Goal: Transaction & Acquisition: Book appointment/travel/reservation

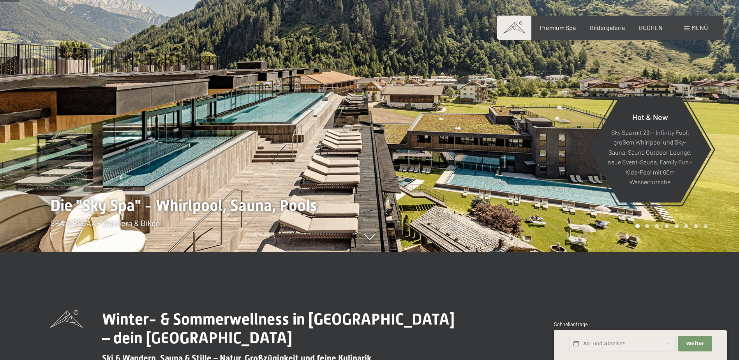
scroll to position [39, 0]
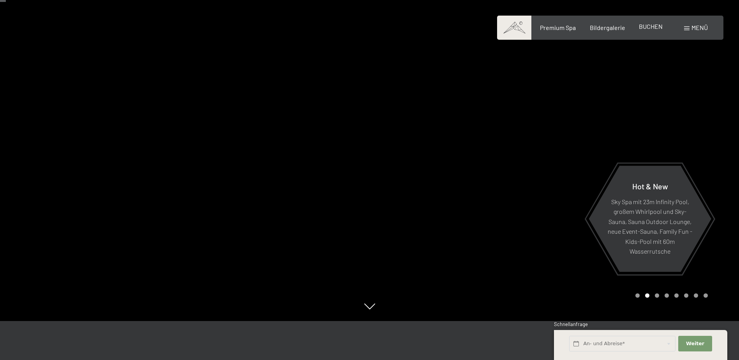
click at [654, 28] on span "BUCHEN" at bounding box center [651, 26] width 24 height 7
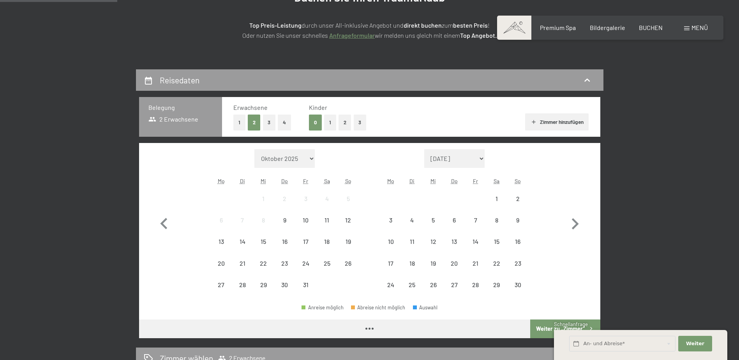
scroll to position [117, 0]
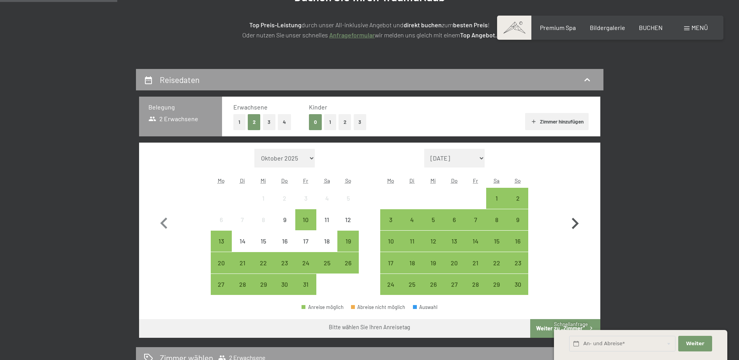
click at [570, 226] on icon "button" at bounding box center [575, 223] width 23 height 23
select select "2025-11-01"
select select "2025-12-01"
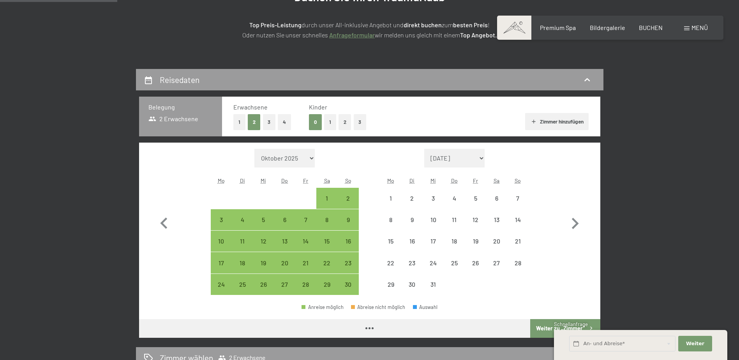
select select "2025-11-01"
select select "2025-12-01"
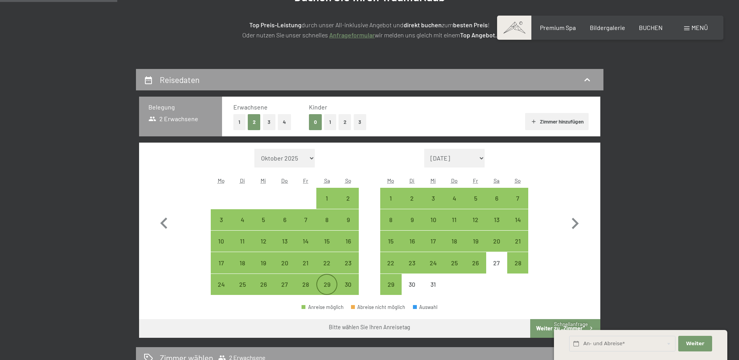
click at [331, 285] on div "29" at bounding box center [326, 290] width 19 height 19
select select "2025-11-01"
select select "2025-12-01"
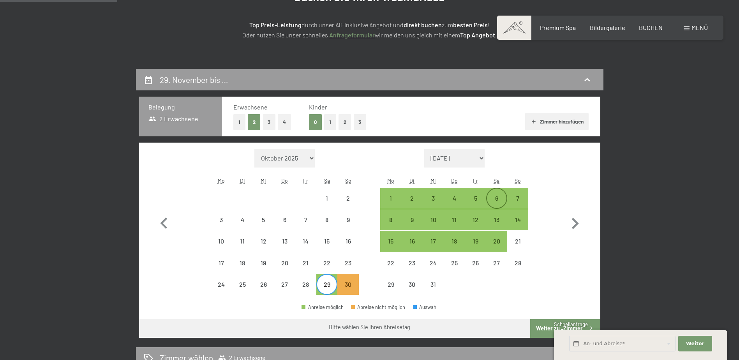
click at [497, 197] on div "6" at bounding box center [496, 204] width 19 height 19
select select "2025-11-01"
select select "2025-12-01"
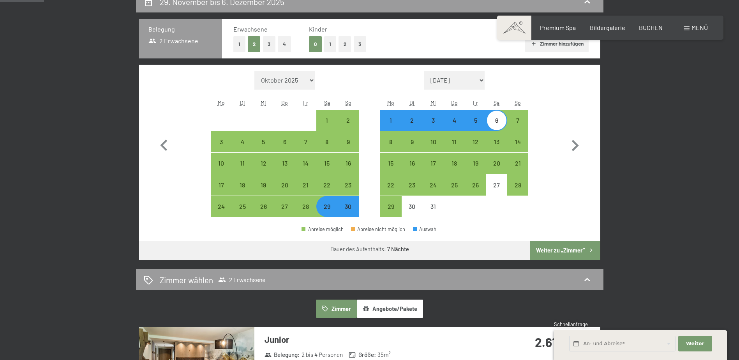
click at [566, 248] on button "Weiter zu „Zimmer“" at bounding box center [565, 250] width 70 height 19
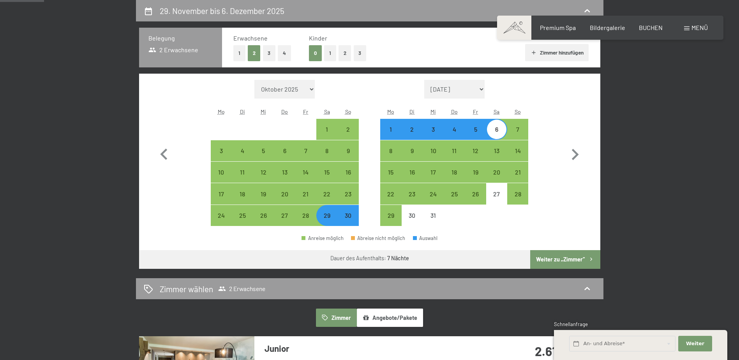
select select "2025-11-01"
select select "2025-12-01"
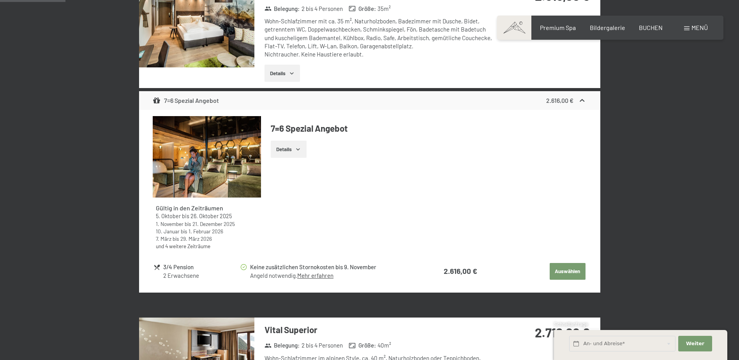
scroll to position [264, 0]
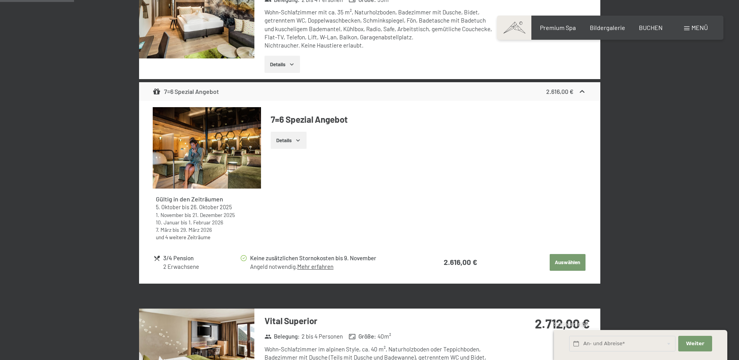
click at [555, 263] on button "Auswählen" at bounding box center [568, 262] width 36 height 17
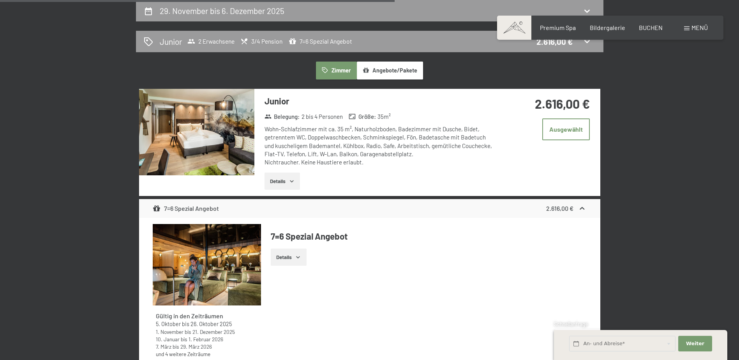
click at [281, 182] on button "Details" at bounding box center [281, 181] width 35 height 17
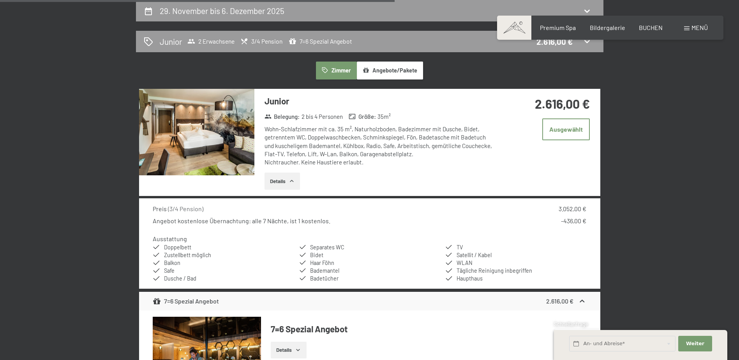
click at [281, 182] on button "Details" at bounding box center [281, 181] width 35 height 17
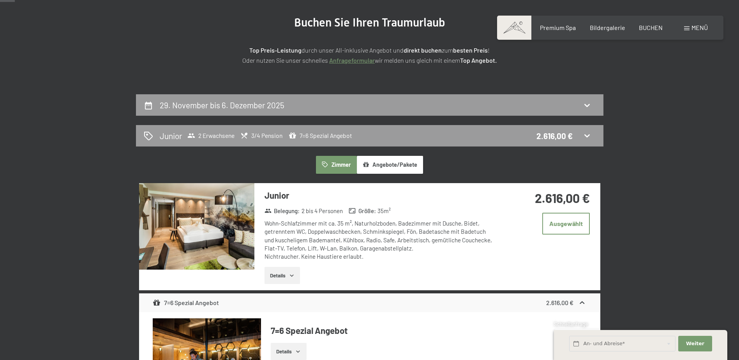
scroll to position [69, 0]
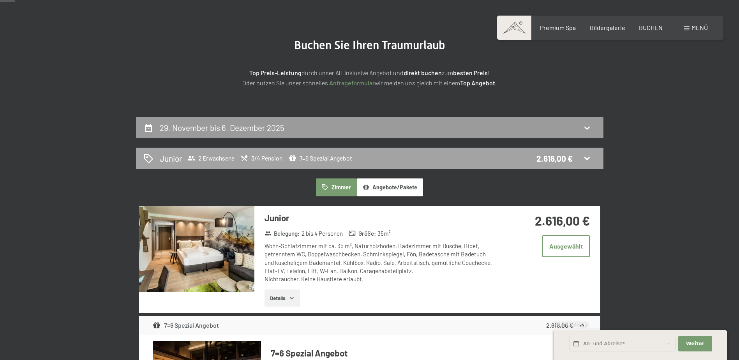
click at [248, 160] on icon at bounding box center [244, 158] width 8 height 8
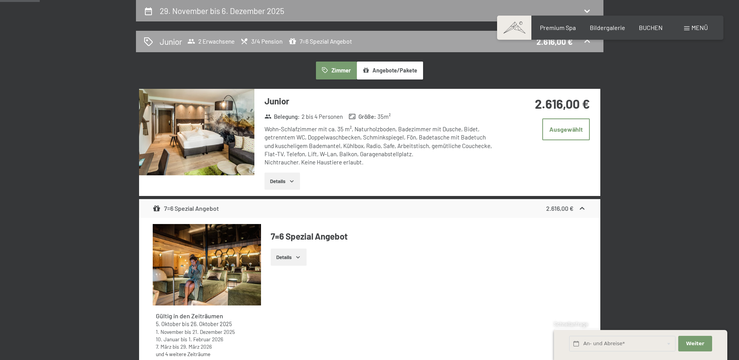
click at [584, 47] on div "Junior 2 Erwachsene 3/4 Pension 7=6 Spezial Angebot 2.616,00 €" at bounding box center [370, 41] width 452 height 11
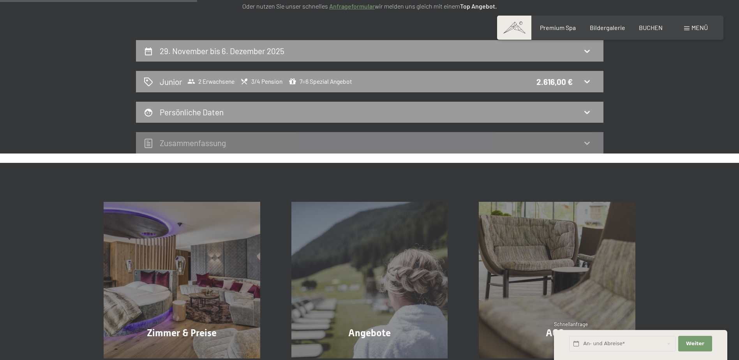
scroll to position [108, 0]
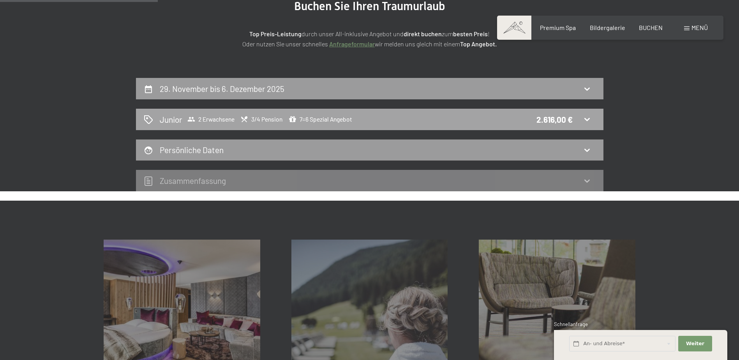
click at [217, 121] on span "2 Erwachsene" at bounding box center [210, 119] width 47 height 8
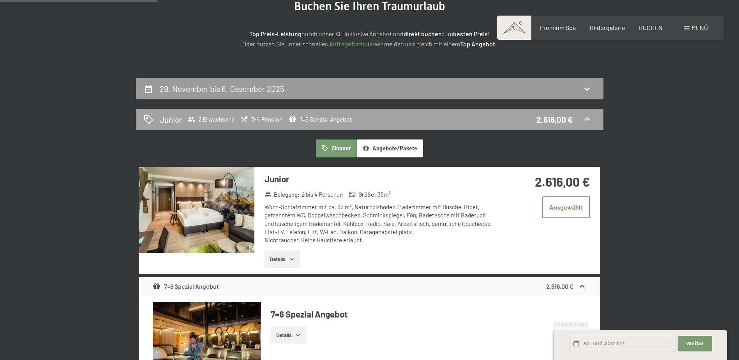
click at [503, 116] on div "Junior 2 Erwachsene 3/4 Pension 7=6 Spezial Angebot 2.616,00 €" at bounding box center [370, 119] width 452 height 11
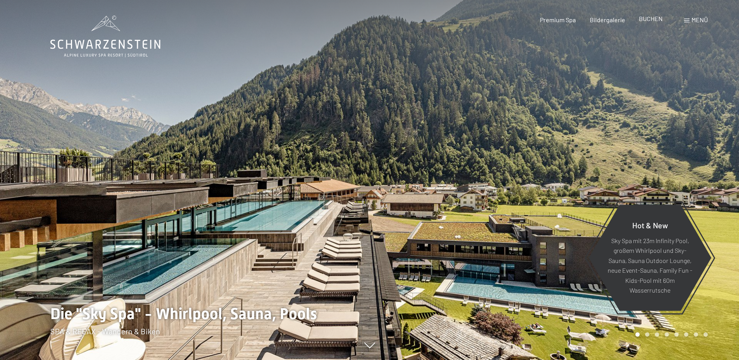
click at [655, 22] on span "BUCHEN" at bounding box center [651, 18] width 24 height 7
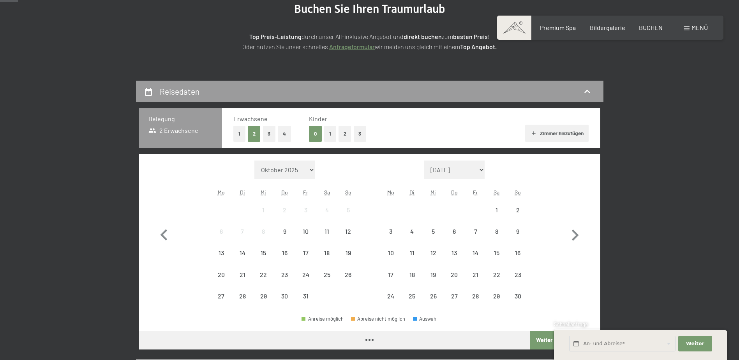
scroll to position [117, 0]
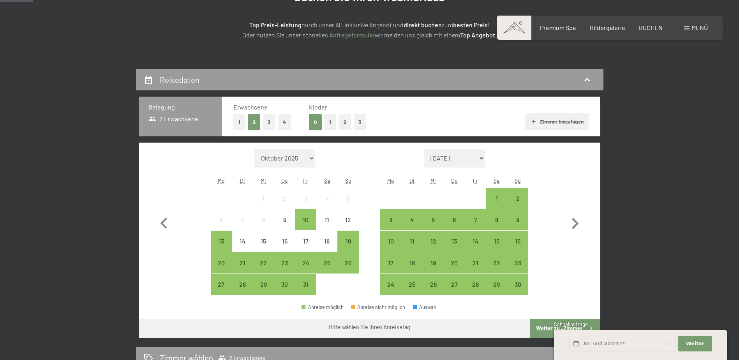
click at [539, 122] on button "Zimmer hinzufügen" at bounding box center [556, 121] width 63 height 17
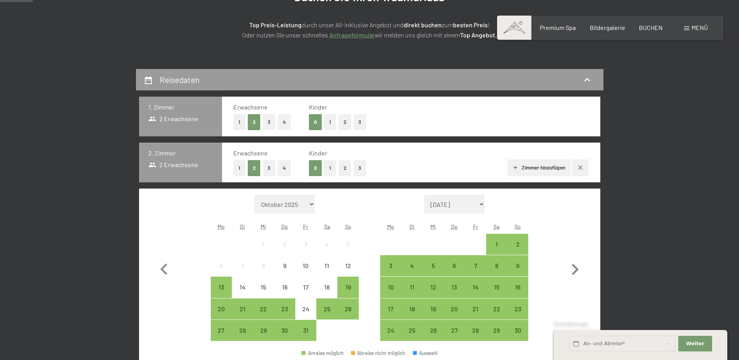
click at [242, 167] on button "1" at bounding box center [239, 168] width 12 height 16
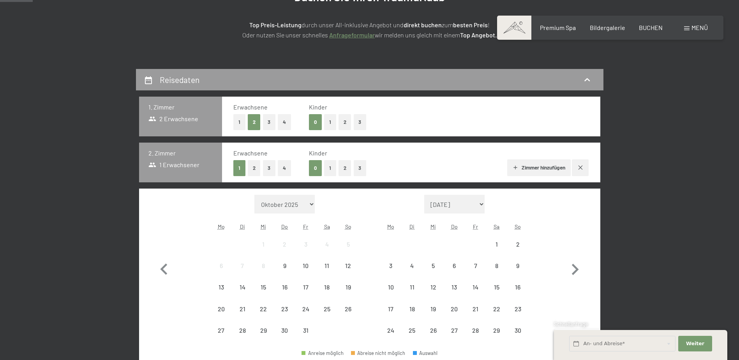
click at [241, 120] on button "1" at bounding box center [239, 122] width 12 height 16
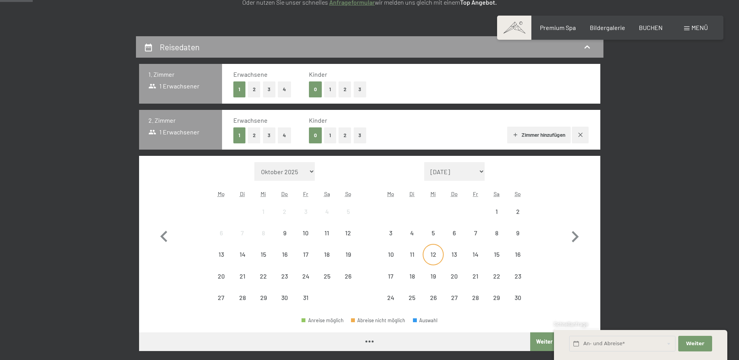
scroll to position [195, 0]
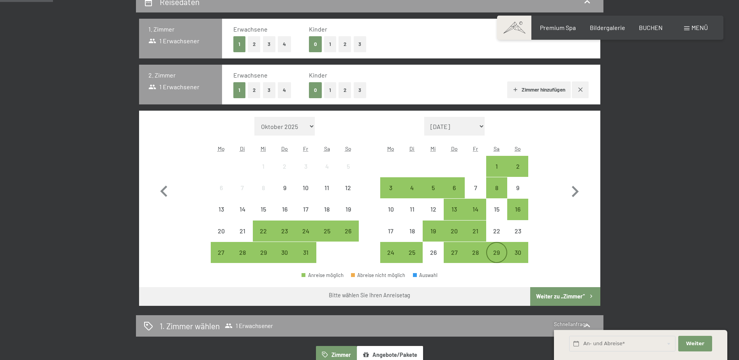
click at [499, 251] on div "29" at bounding box center [496, 258] width 19 height 19
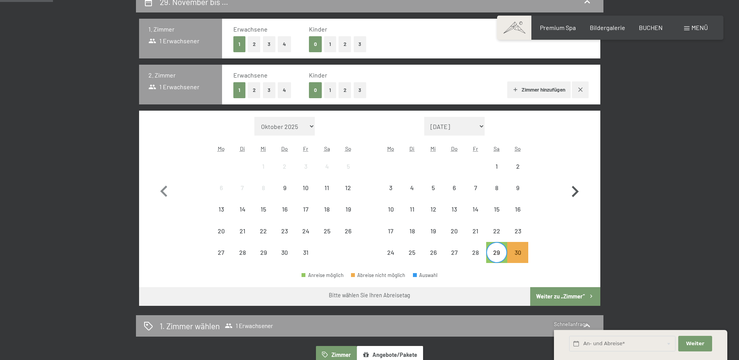
click at [578, 190] on icon "button" at bounding box center [575, 191] width 23 height 23
select select "2025-11-01"
select select "2025-12-01"
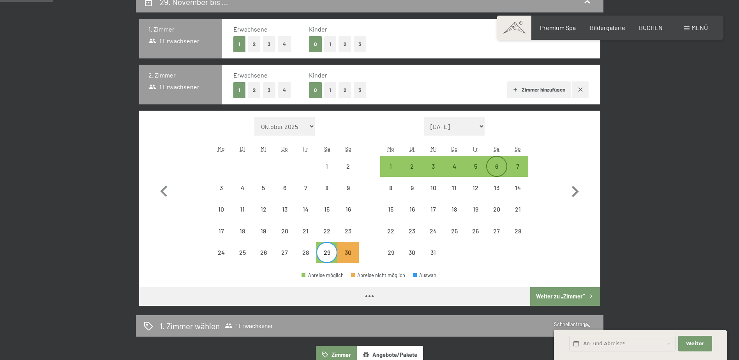
click at [498, 166] on div "6" at bounding box center [496, 172] width 19 height 19
select select "2025-11-01"
select select "2025-12-01"
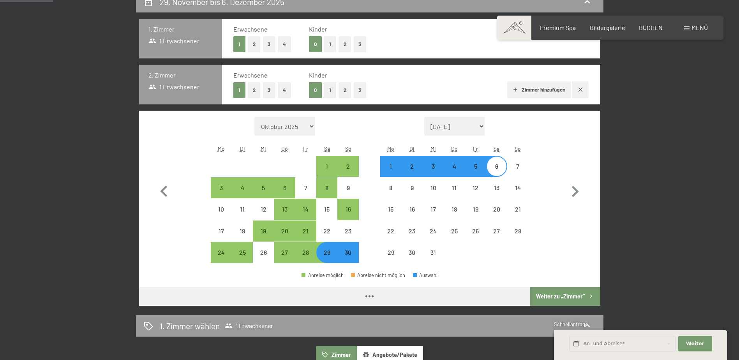
select select "2025-11-01"
select select "2025-12-01"
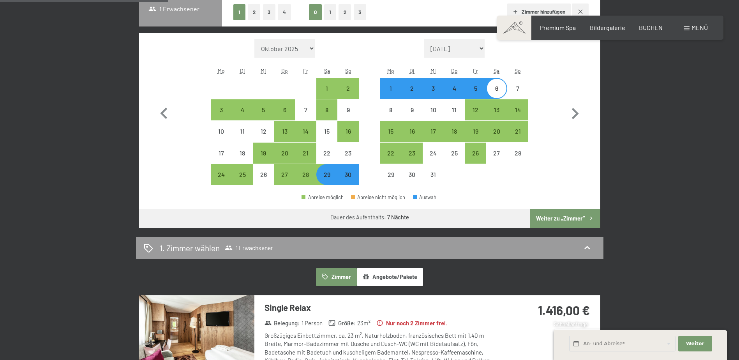
click at [567, 219] on button "Weiter zu „Zimmer“" at bounding box center [565, 218] width 70 height 19
select select "2025-11-01"
select select "2025-12-01"
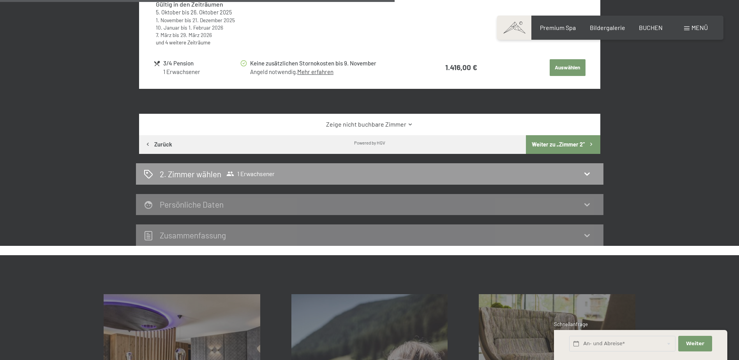
scroll to position [458, 0]
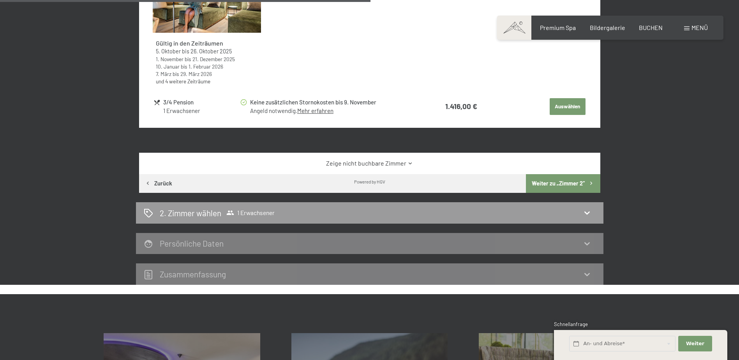
click at [407, 165] on icon at bounding box center [410, 163] width 6 height 6
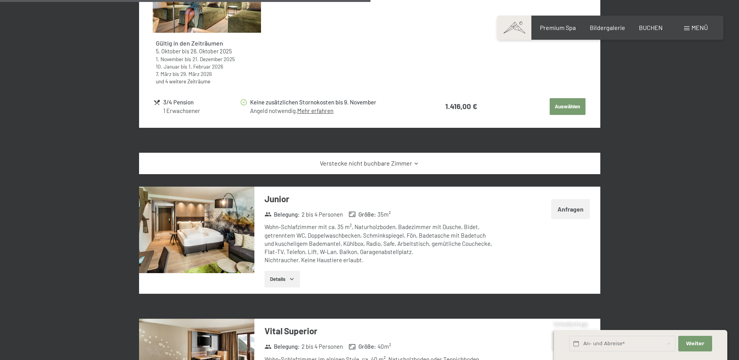
click at [407, 165] on link "Verstecke nicht buchbare Zimmer" at bounding box center [369, 163] width 433 height 9
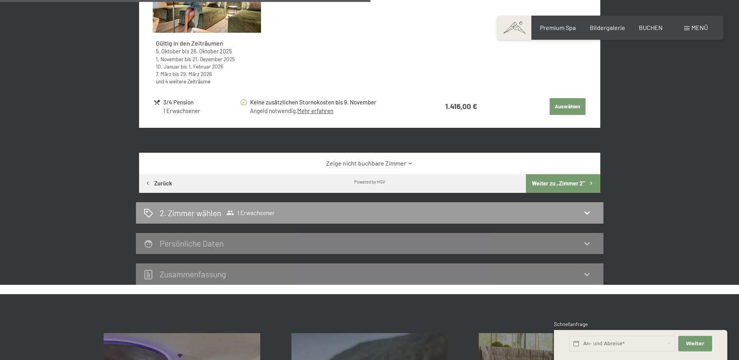
click at [411, 169] on div "Zeige nicht buchbare Zimmer" at bounding box center [369, 163] width 461 height 21
click at [408, 166] on icon at bounding box center [410, 163] width 6 height 6
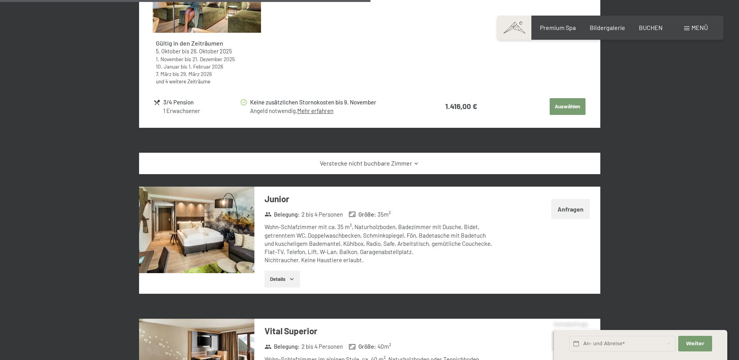
click at [408, 166] on link "Verstecke nicht buchbare Zimmer" at bounding box center [369, 163] width 433 height 9
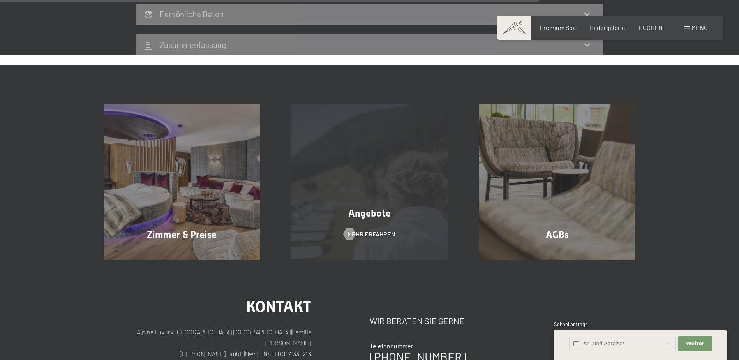
scroll to position [692, 0]
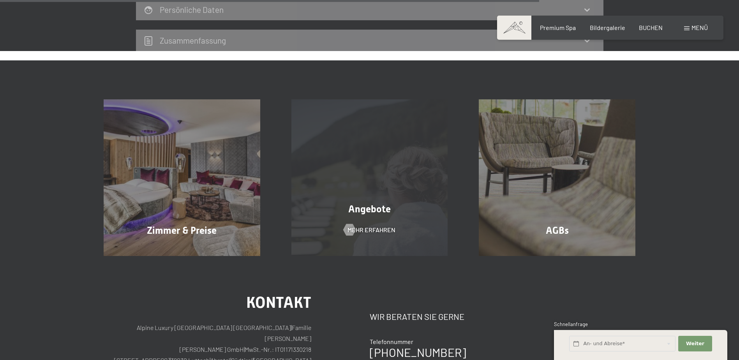
click at [376, 245] on div "Angebote Mehr erfahren" at bounding box center [370, 177] width 188 height 157
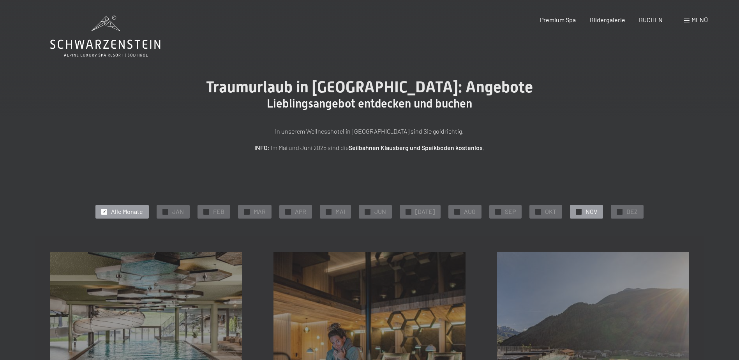
click at [587, 213] on span "NOV" at bounding box center [591, 211] width 12 height 9
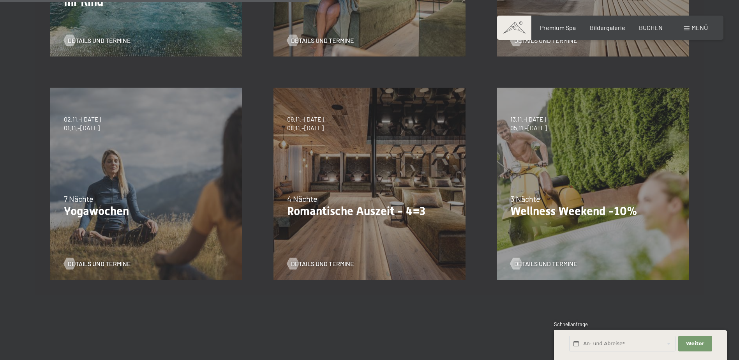
scroll to position [389, 0]
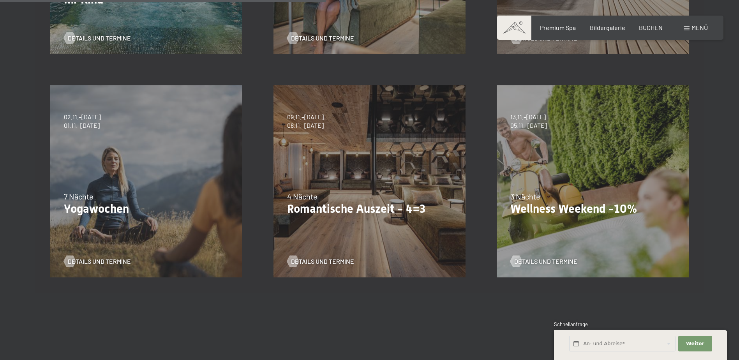
click at [332, 33] on div "Details und Termine" at bounding box center [366, 32] width 159 height 20
click at [335, 38] on span "Details und Termine" at bounding box center [330, 38] width 63 height 9
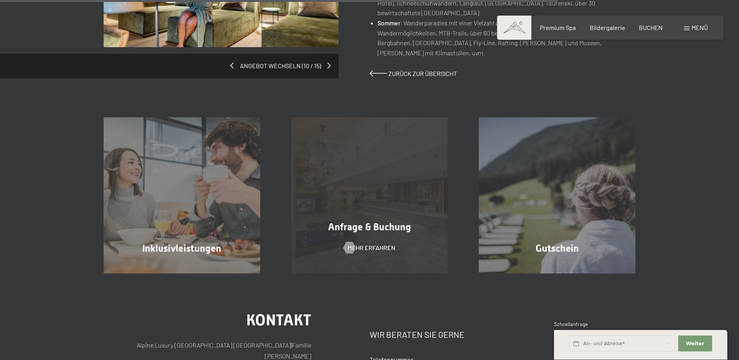
scroll to position [701, 0]
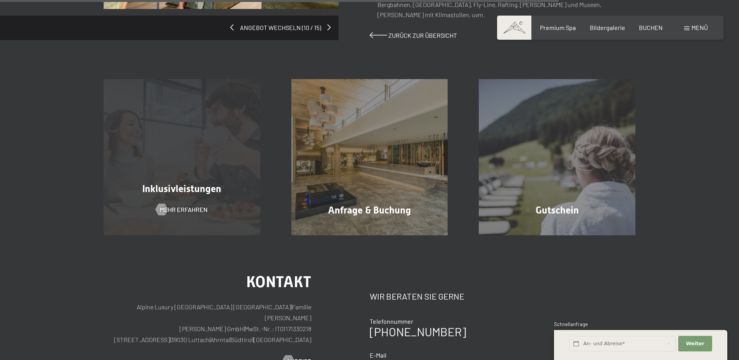
click at [210, 172] on div "Inklusivleistungen Mehr erfahren" at bounding box center [182, 157] width 188 height 157
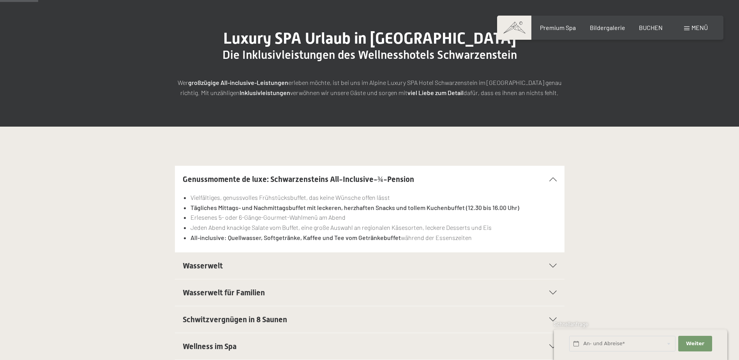
click at [307, 266] on h2 "Wasserwelt" at bounding box center [351, 265] width 337 height 11
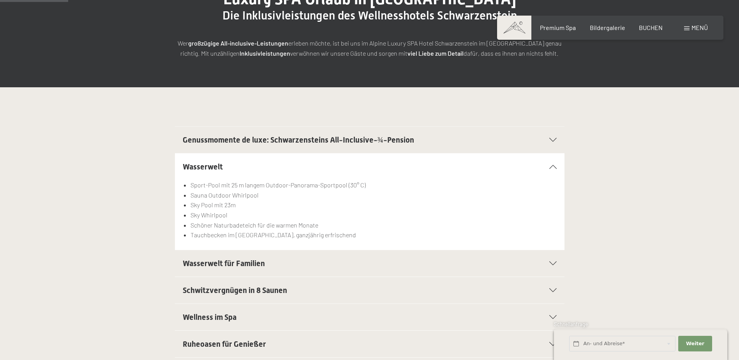
scroll to position [156, 0]
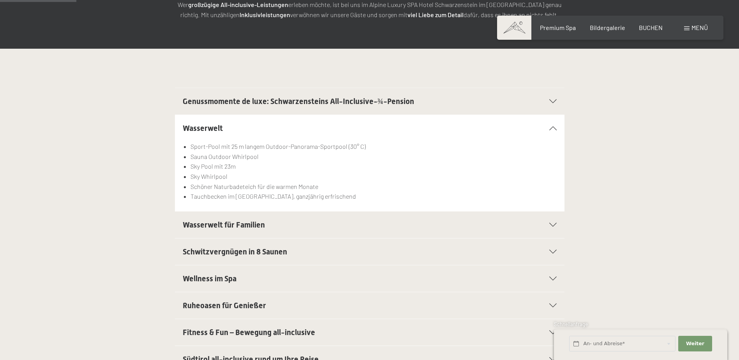
click at [282, 227] on h2 "Wasserwelt für Familien" at bounding box center [351, 224] width 337 height 11
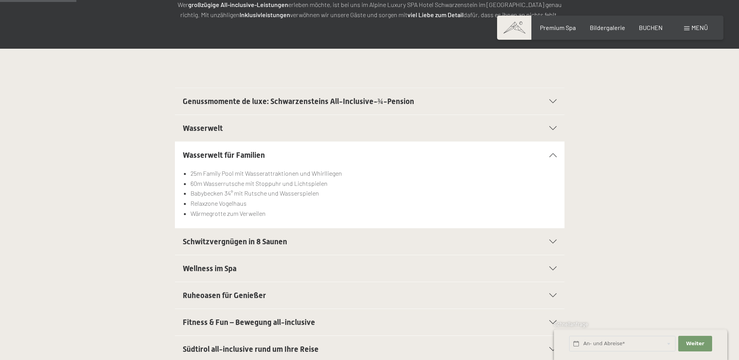
drag, startPoint x: 282, startPoint y: 235, endPoint x: 283, endPoint y: 239, distance: 4.0
click at [283, 239] on div "Schwitzvergnügen in 8 Saunen" at bounding box center [370, 241] width 374 height 26
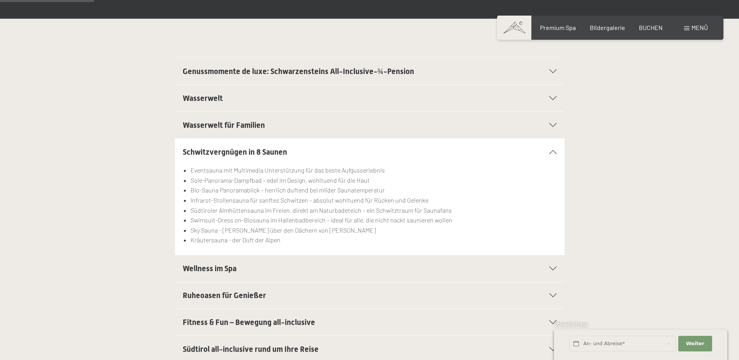
scroll to position [195, 0]
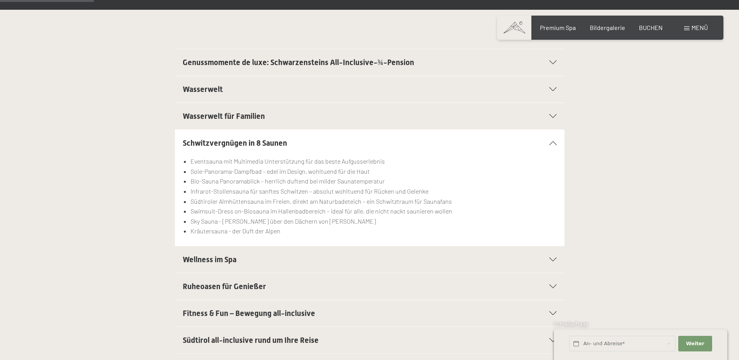
click at [281, 253] on div "Wellness im Spa" at bounding box center [370, 259] width 374 height 26
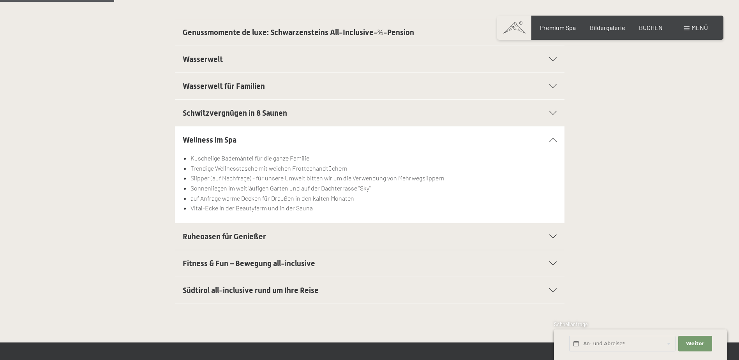
scroll to position [234, 0]
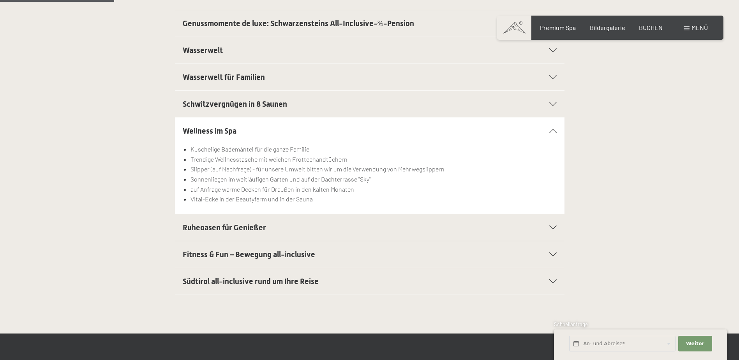
click at [280, 237] on div "Ruheoasen für Genießer" at bounding box center [370, 227] width 374 height 26
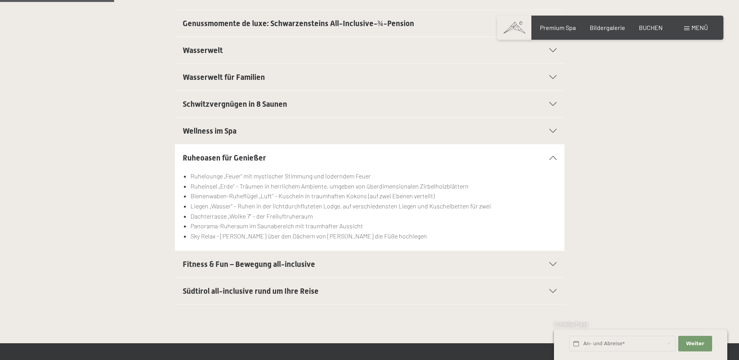
click at [284, 251] on div "Fitness & Fun – Bewegung all-inclusive" at bounding box center [370, 264] width 374 height 26
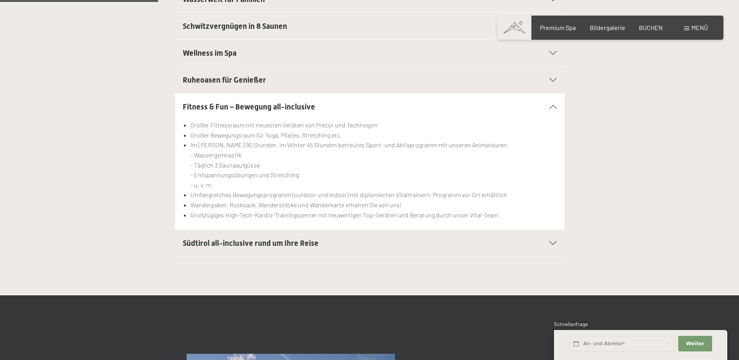
scroll to position [351, 0]
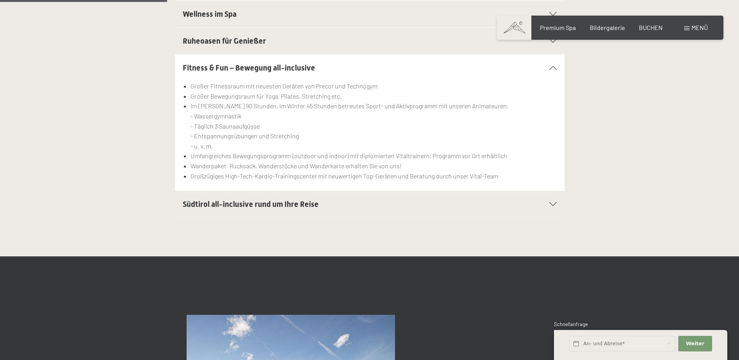
click at [286, 217] on div "Südtirol all-inclusive rund um Ihre Reise" at bounding box center [370, 204] width 374 height 26
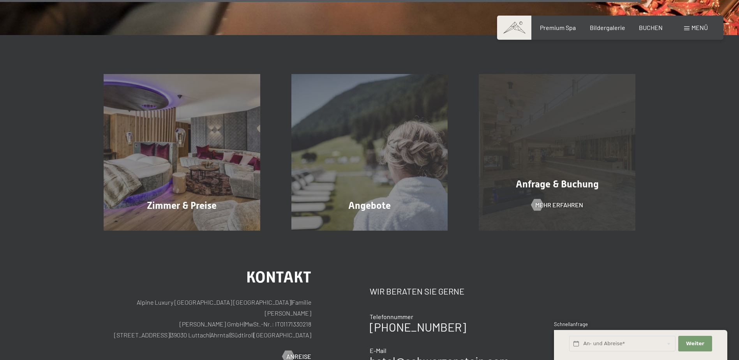
scroll to position [1292, 0]
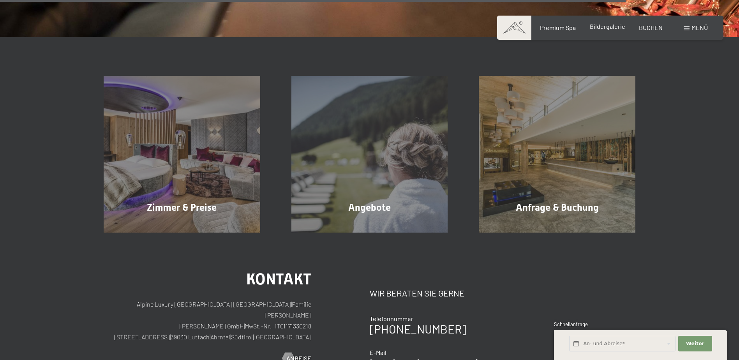
click at [602, 29] on span "Bildergalerie" at bounding box center [607, 26] width 35 height 7
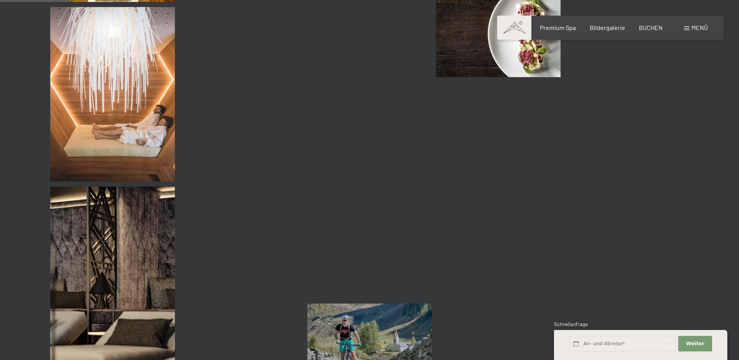
scroll to position [935, 0]
